Goal: Find contact information

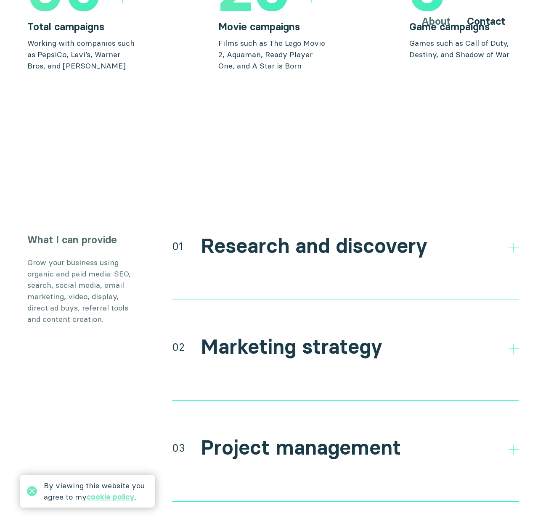
scroll to position [1399, 0]
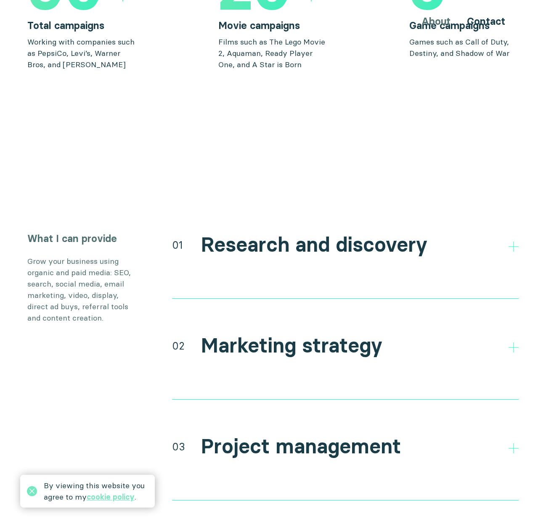
click at [237, 238] on h2 "Research and discovery" at bounding box center [314, 245] width 227 height 24
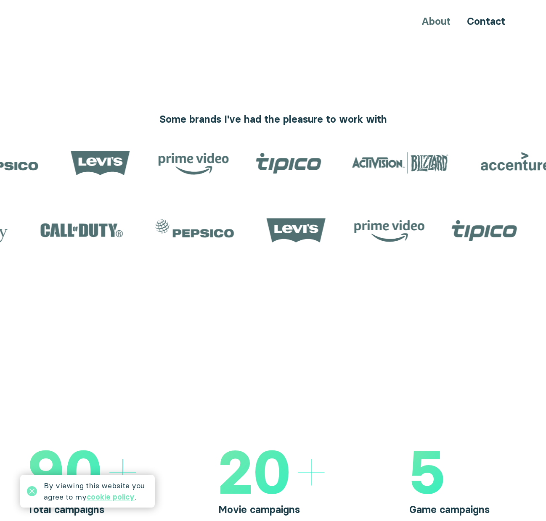
scroll to position [922, 0]
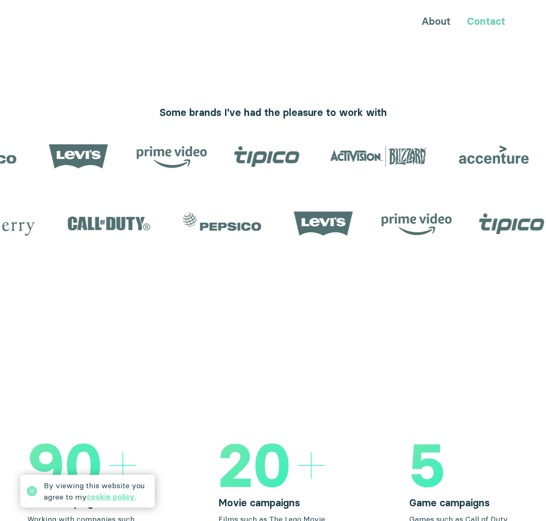
click at [494, 23] on link "Contact" at bounding box center [486, 21] width 38 height 12
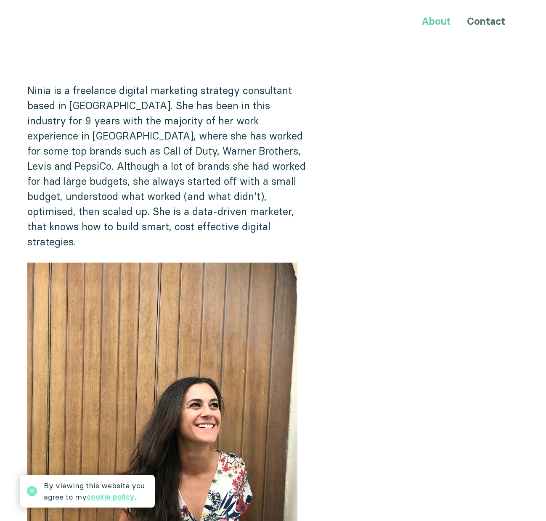
click at [443, 20] on link "About" at bounding box center [435, 21] width 29 height 12
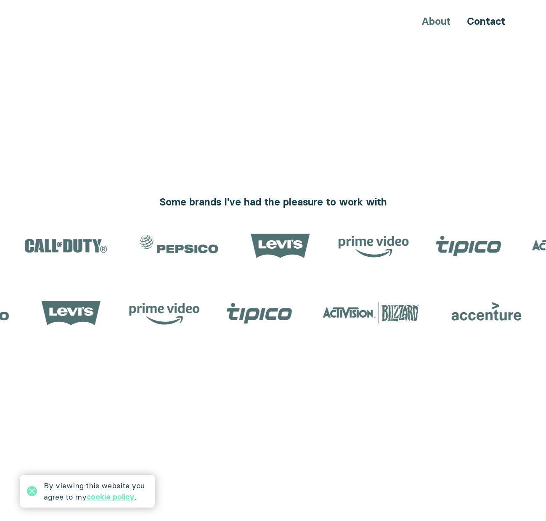
scroll to position [833, 0]
